Goal: Information Seeking & Learning: Learn about a topic

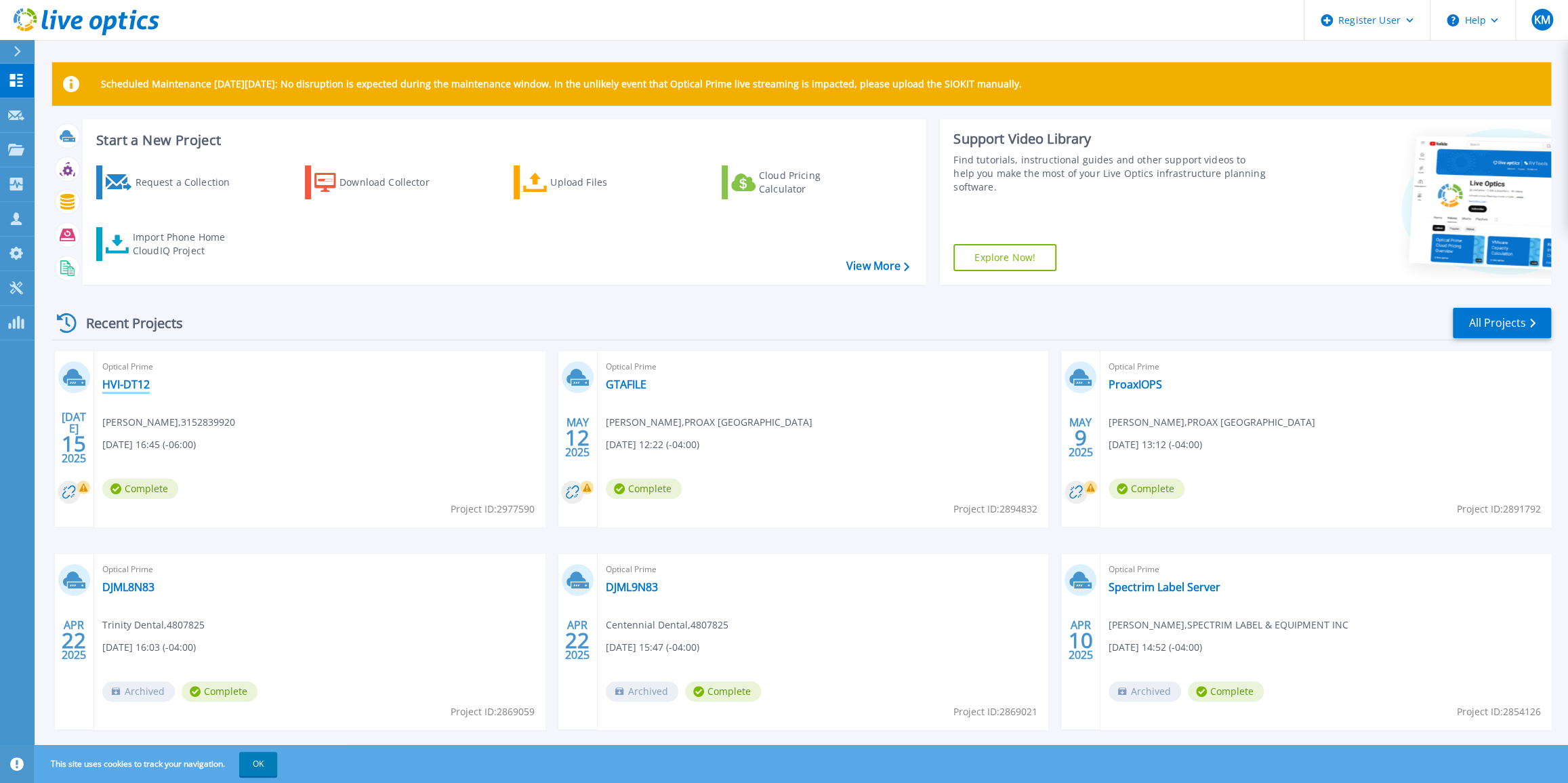
click at [135, 378] on link "HVI-DT12" at bounding box center [126, 384] width 47 height 14
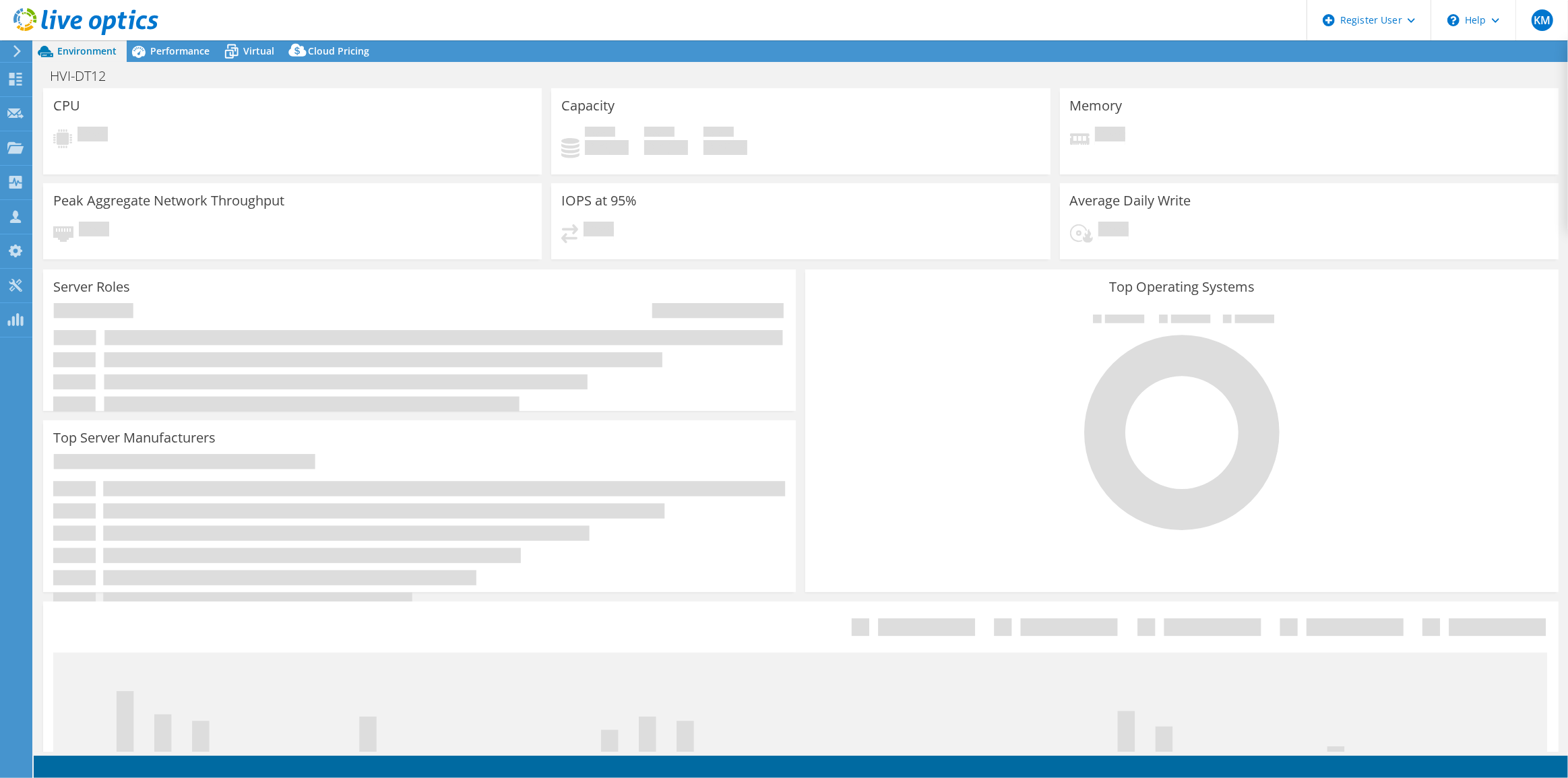
select select "USD"
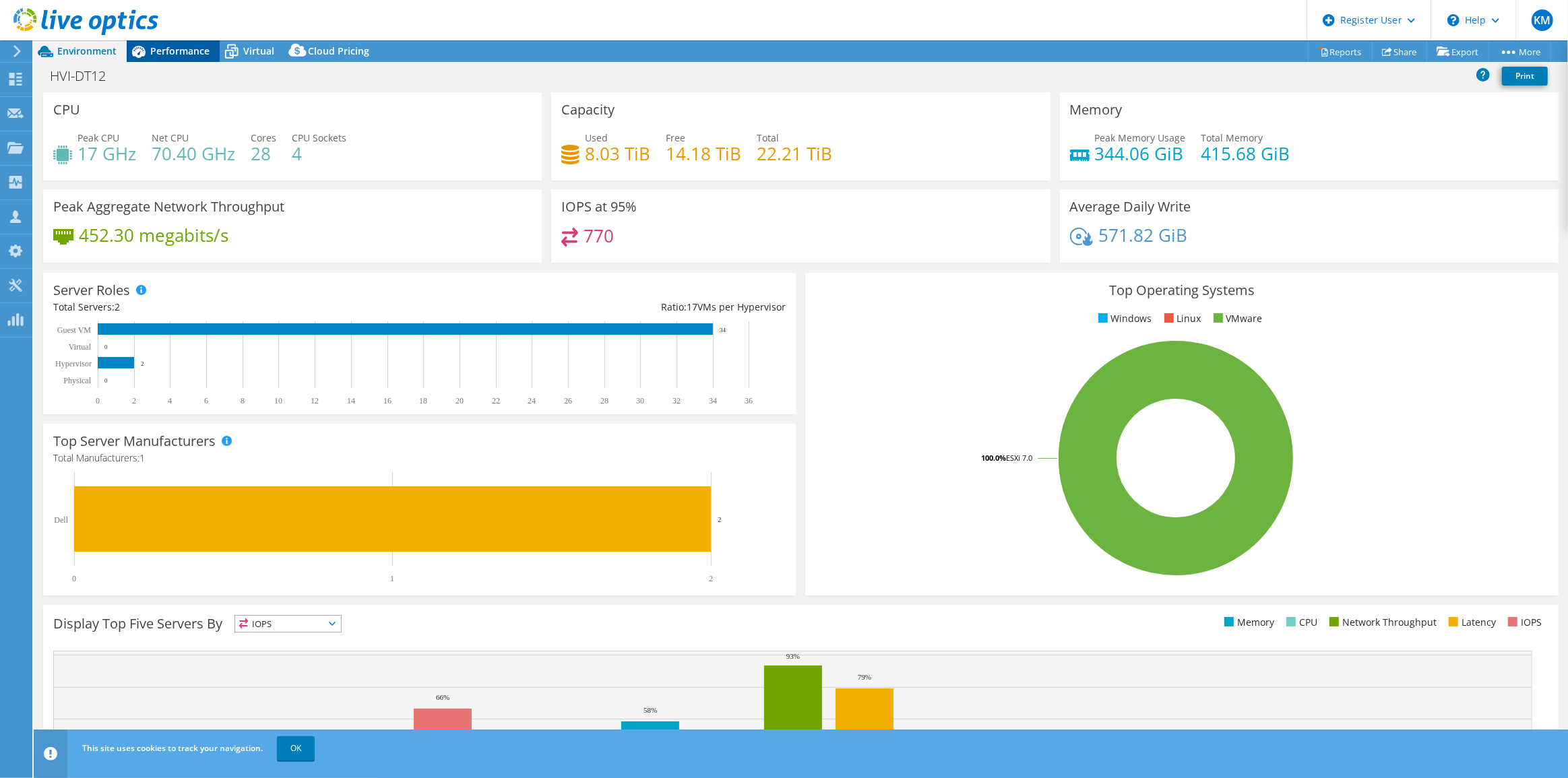
click at [185, 59] on div "Performance" at bounding box center [173, 51] width 93 height 22
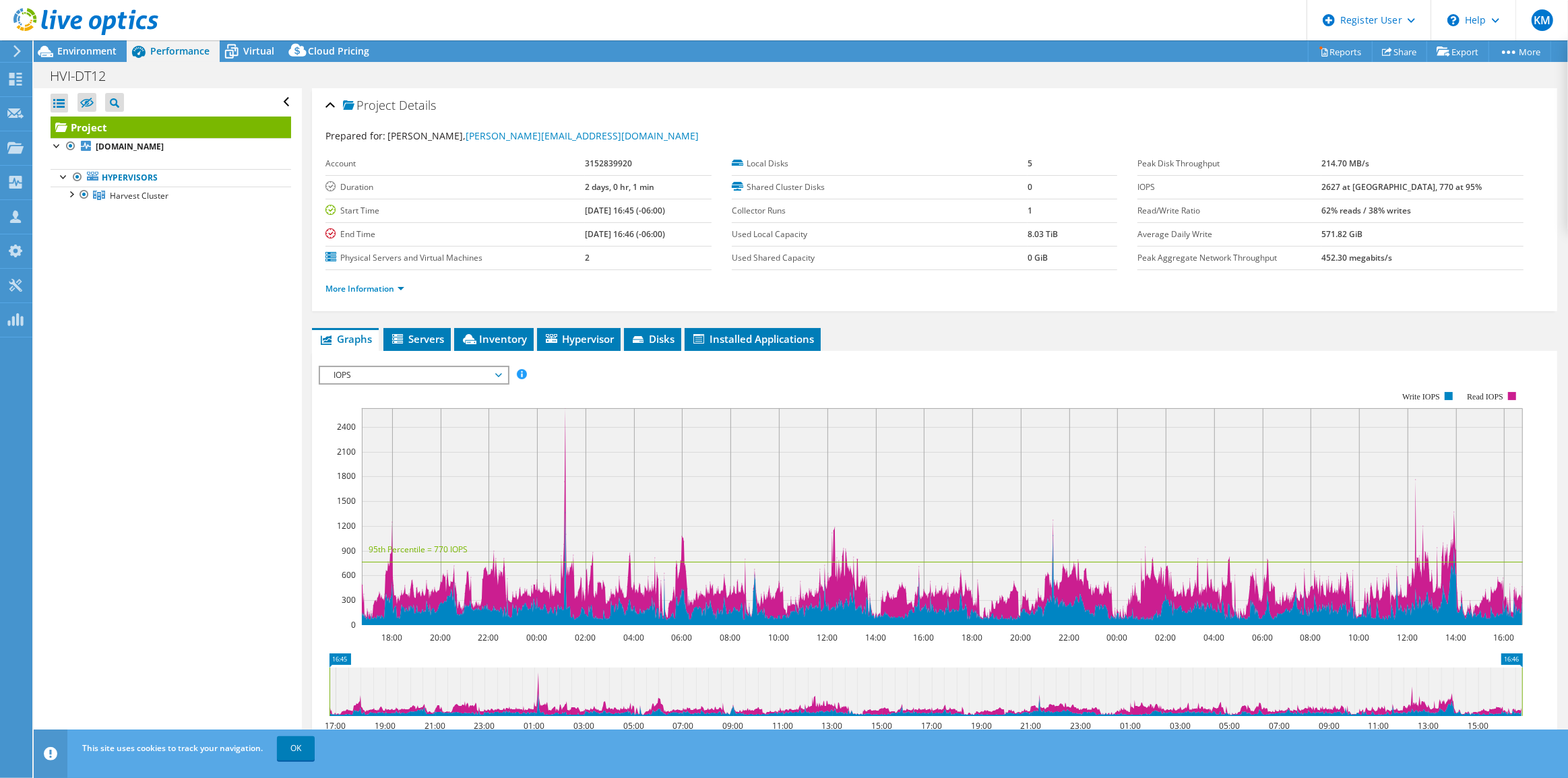
click at [422, 370] on span "IOPS" at bounding box center [413, 375] width 173 height 16
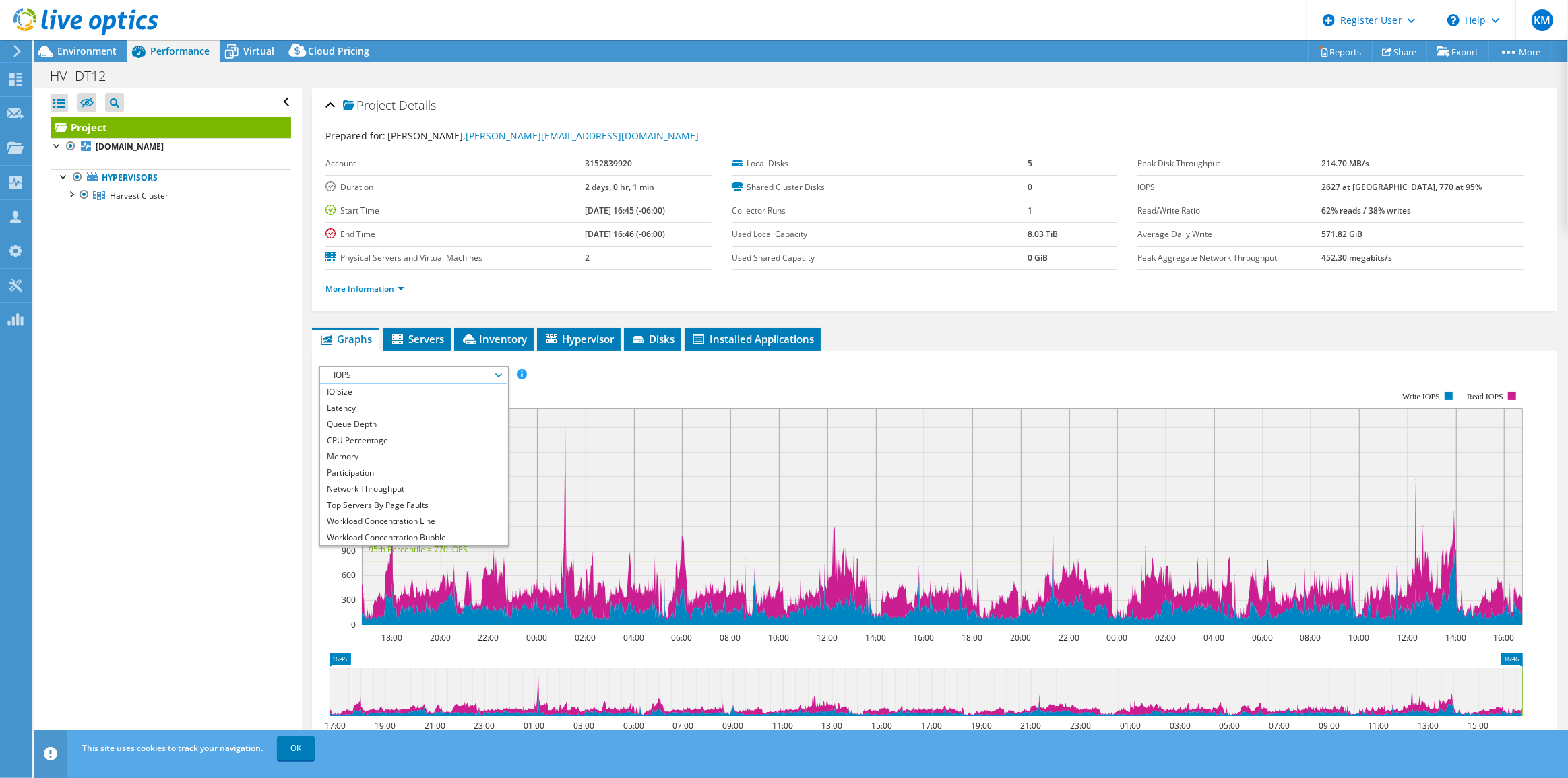
scroll to position [48, 0]
click at [428, 402] on li "Queue Depth" at bounding box center [413, 408] width 187 height 16
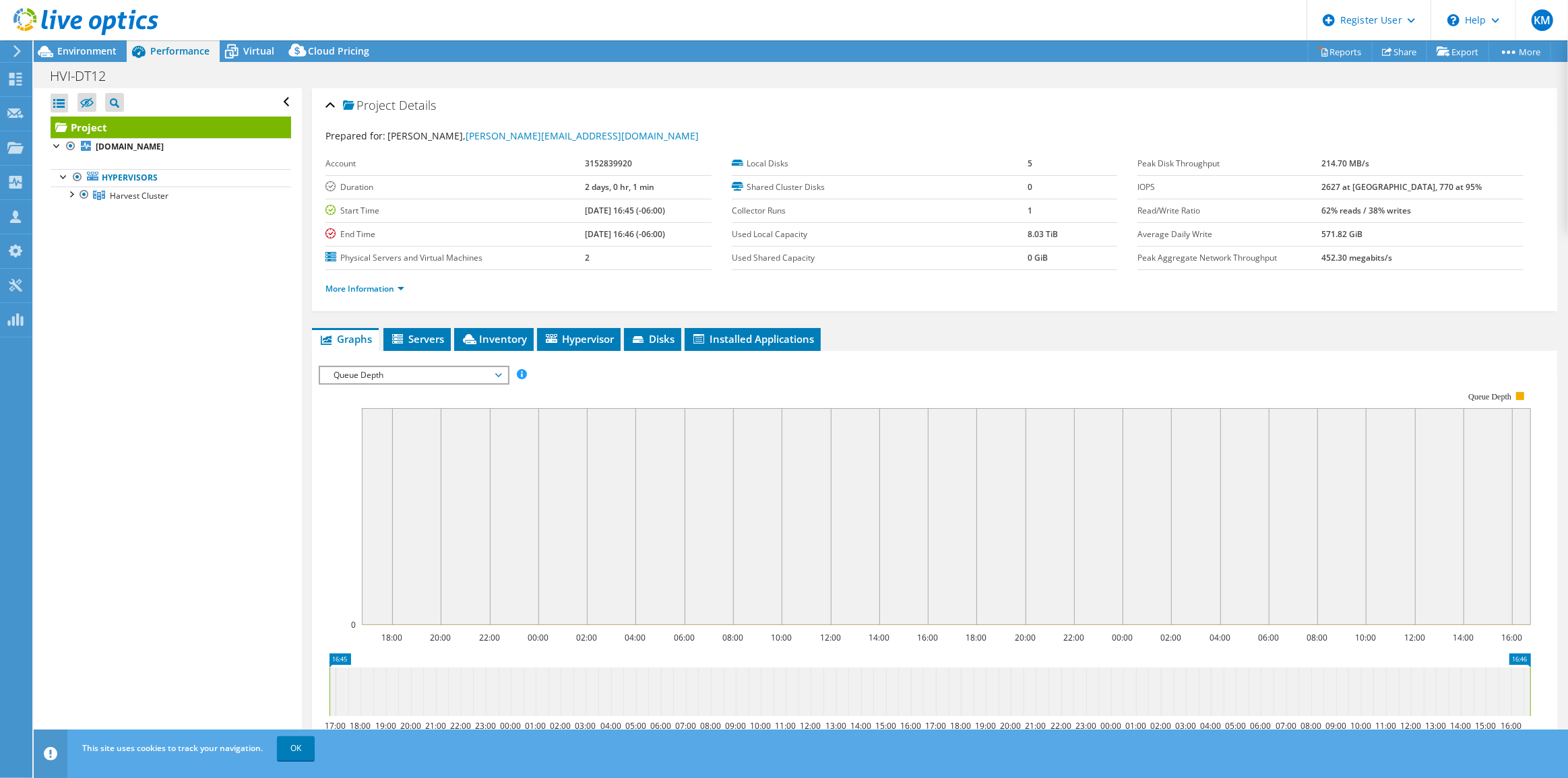
click at [428, 369] on span "Queue Depth" at bounding box center [413, 375] width 173 height 16
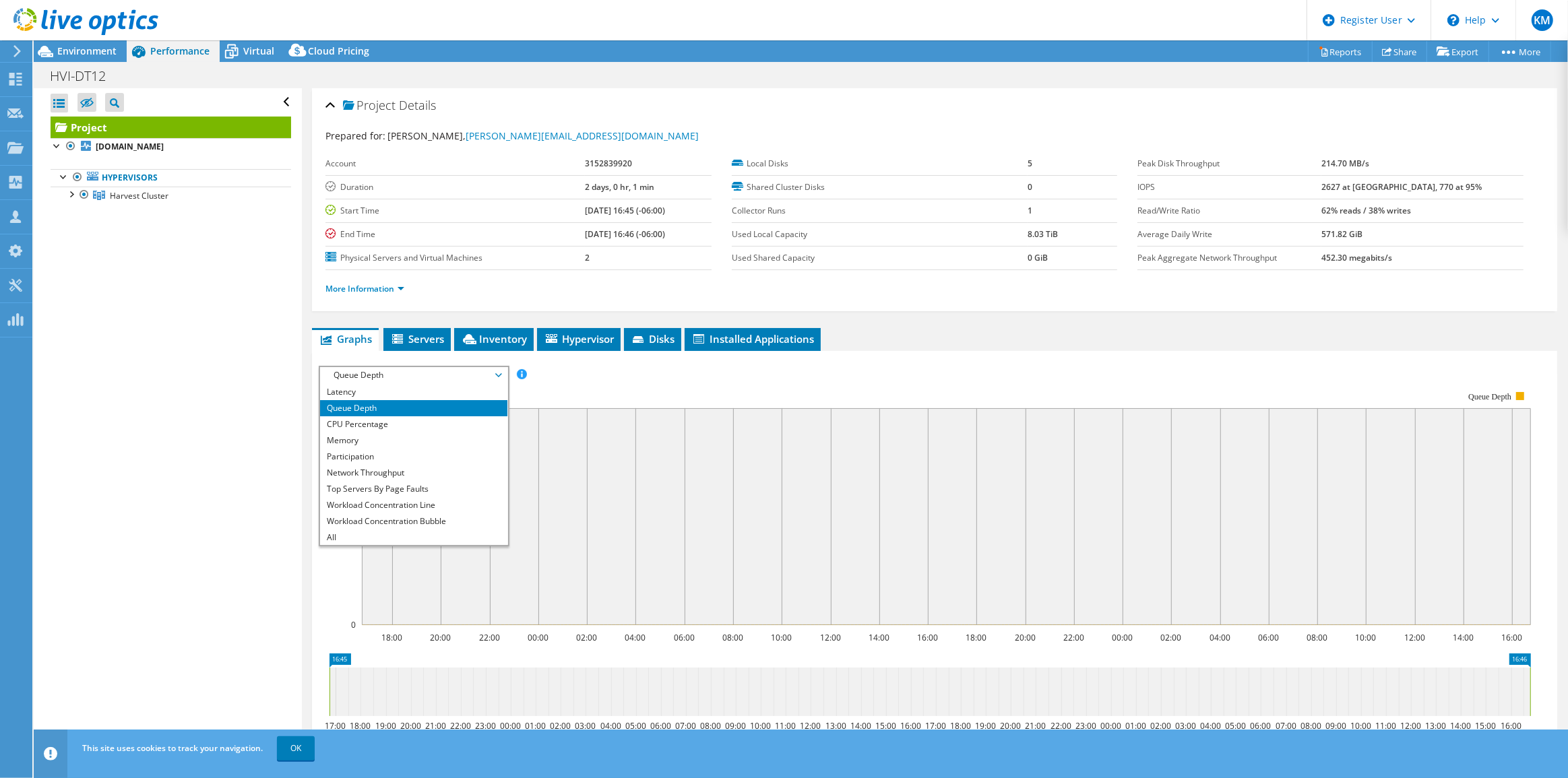
click at [372, 400] on li "Queue Depth" at bounding box center [413, 408] width 187 height 16
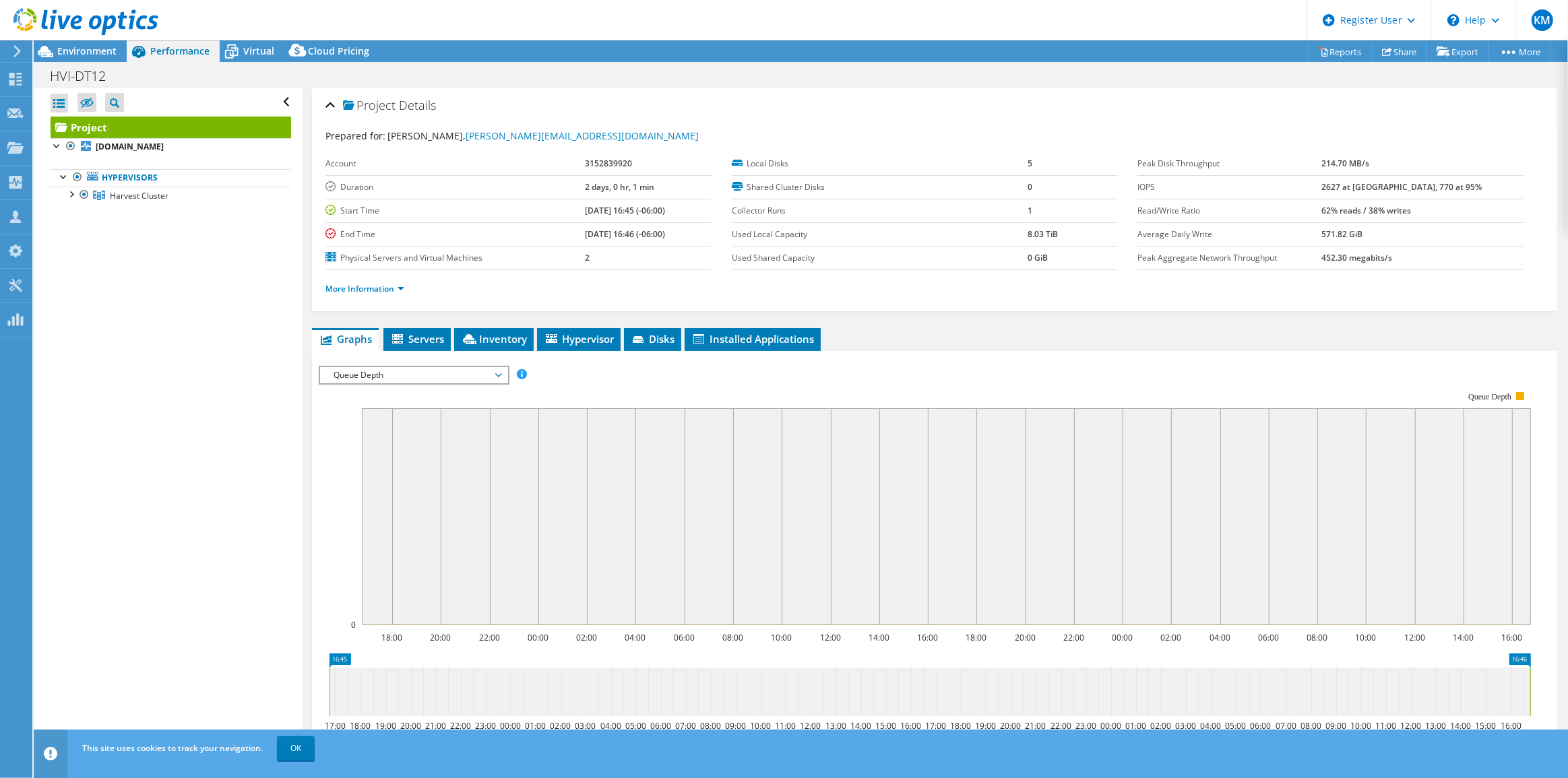
drag, startPoint x: 378, startPoint y: 373, endPoint x: 372, endPoint y: 392, distance: 19.9
click at [378, 372] on span "Queue Depth" at bounding box center [413, 375] width 173 height 16
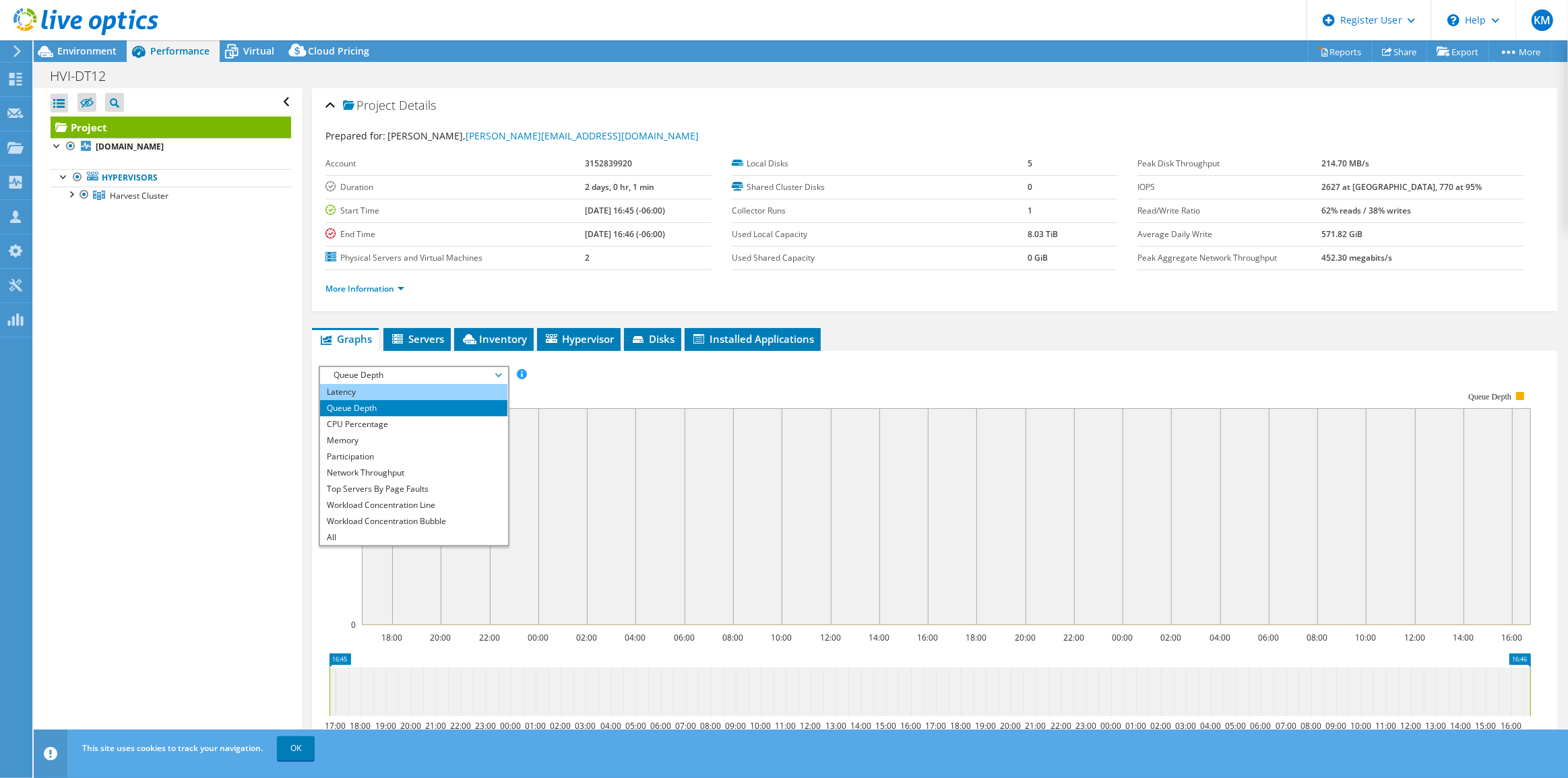
click at [369, 385] on li "Latency" at bounding box center [413, 392] width 187 height 16
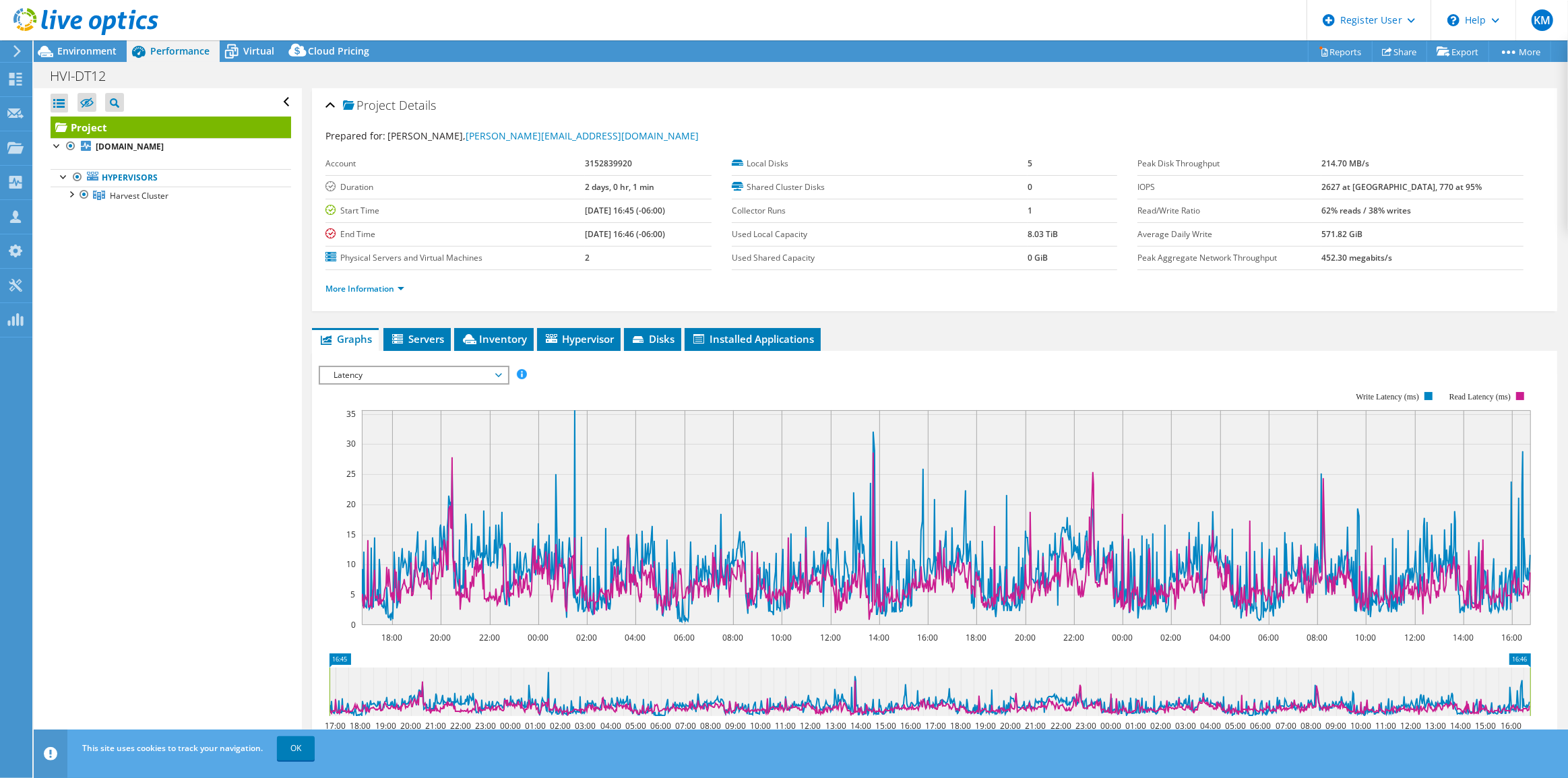
click at [381, 362] on div "IOPS Disk Throughput IO Size Latency Queue Depth CPU Percentage Memory Page Fau…" at bounding box center [934, 592] width 1232 height 467
click at [372, 371] on span "Latency" at bounding box center [413, 375] width 173 height 16
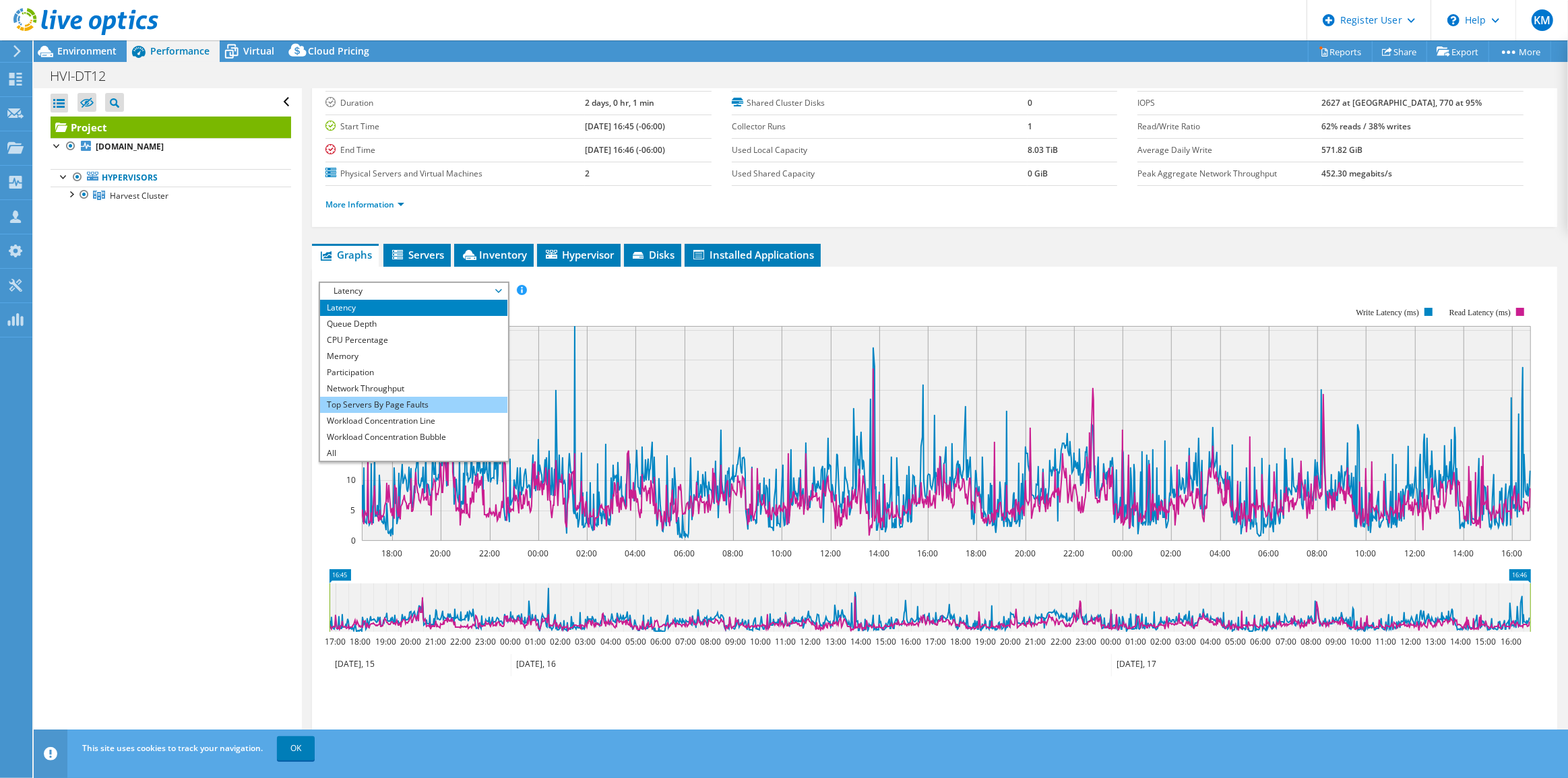
scroll to position [0, 0]
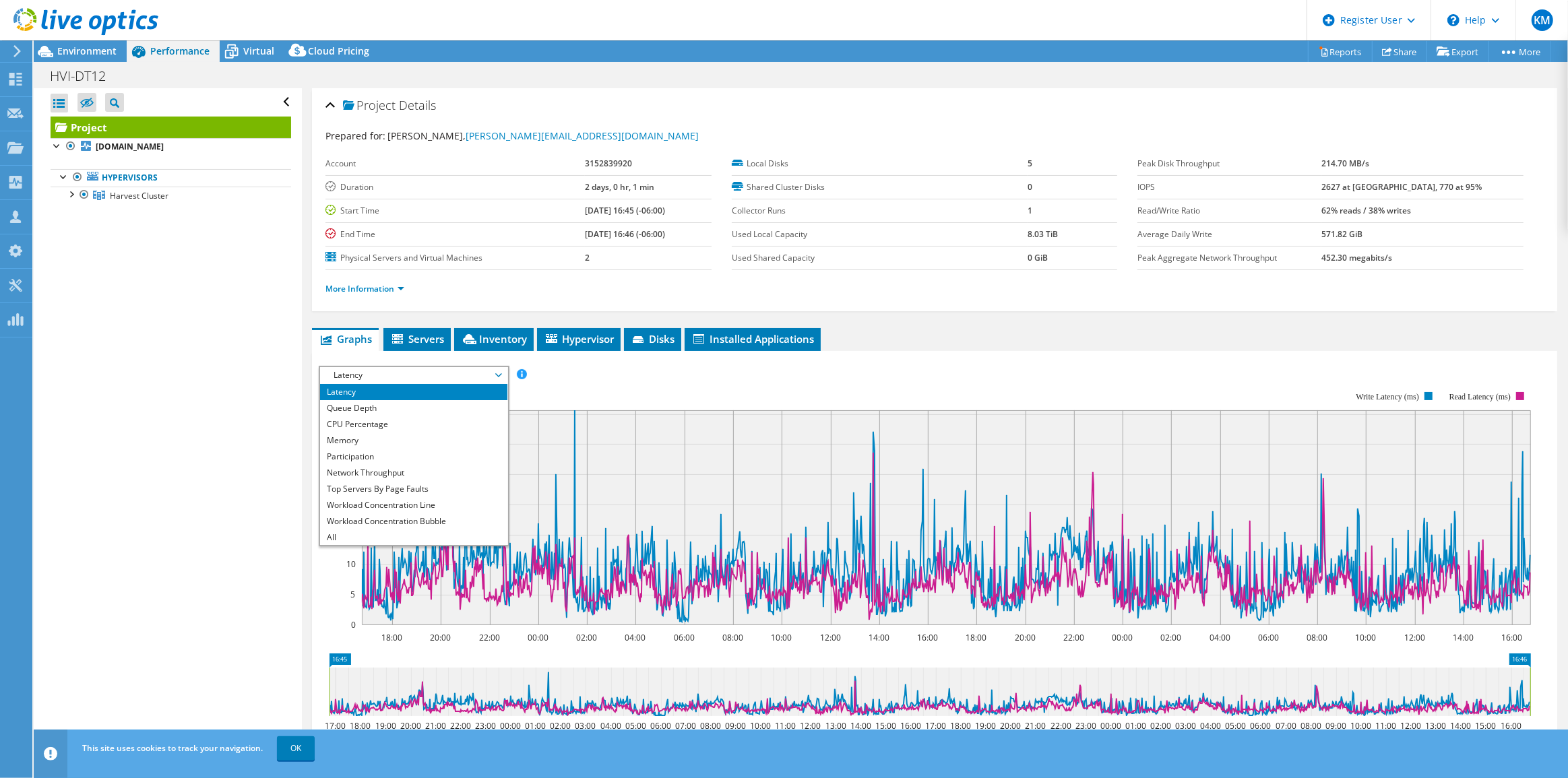
click at [236, 460] on div "Open All Close All Hide Excluded Nodes Project Tree Filter" at bounding box center [167, 420] width 268 height 664
